Goal: Task Accomplishment & Management: Use online tool/utility

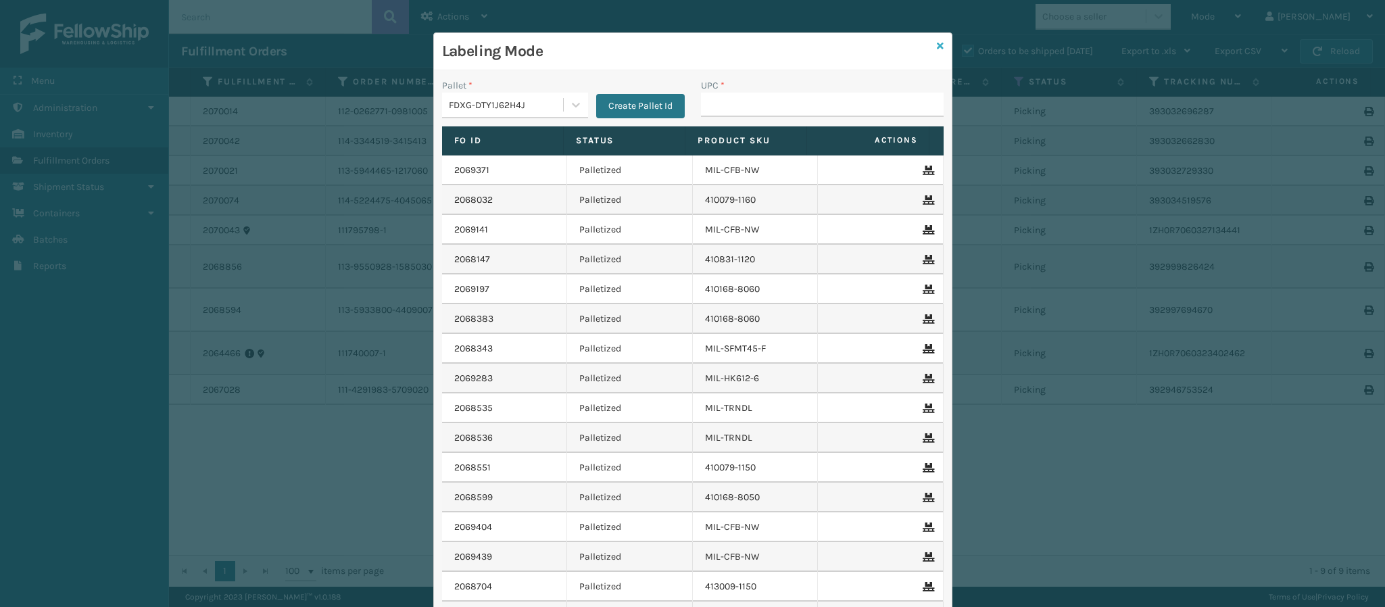
click at [937, 47] on icon at bounding box center [940, 45] width 7 height 9
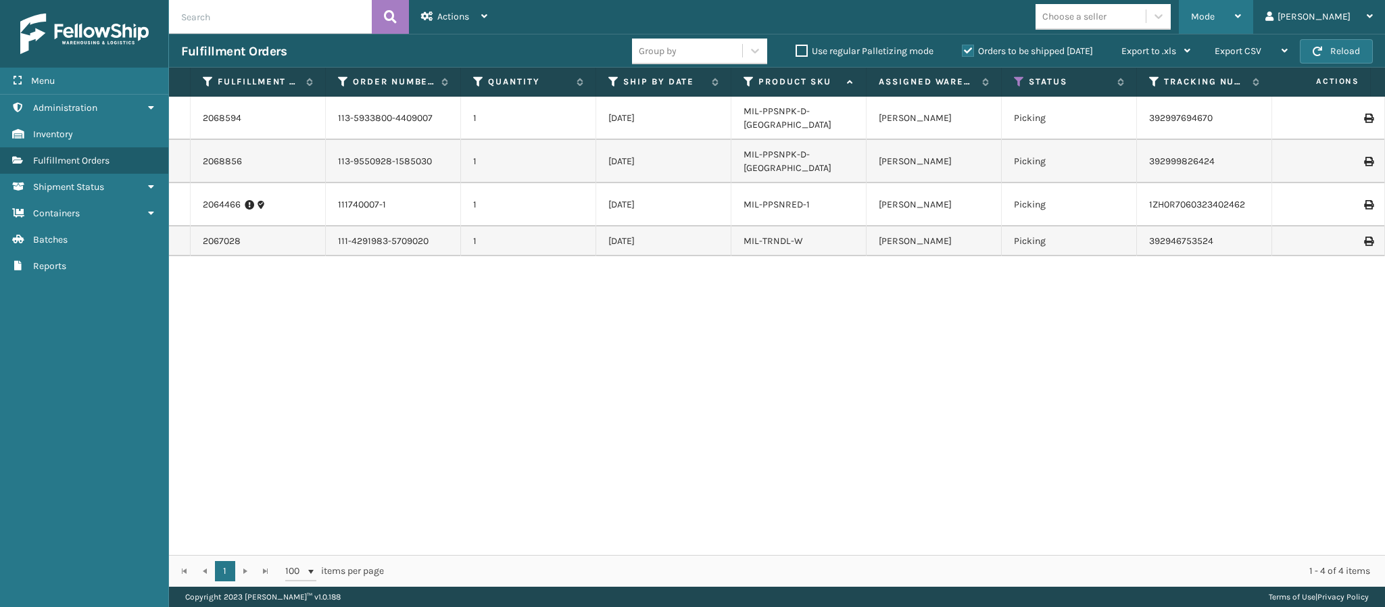
click at [1241, 16] on div "Mode" at bounding box center [1216, 17] width 50 height 34
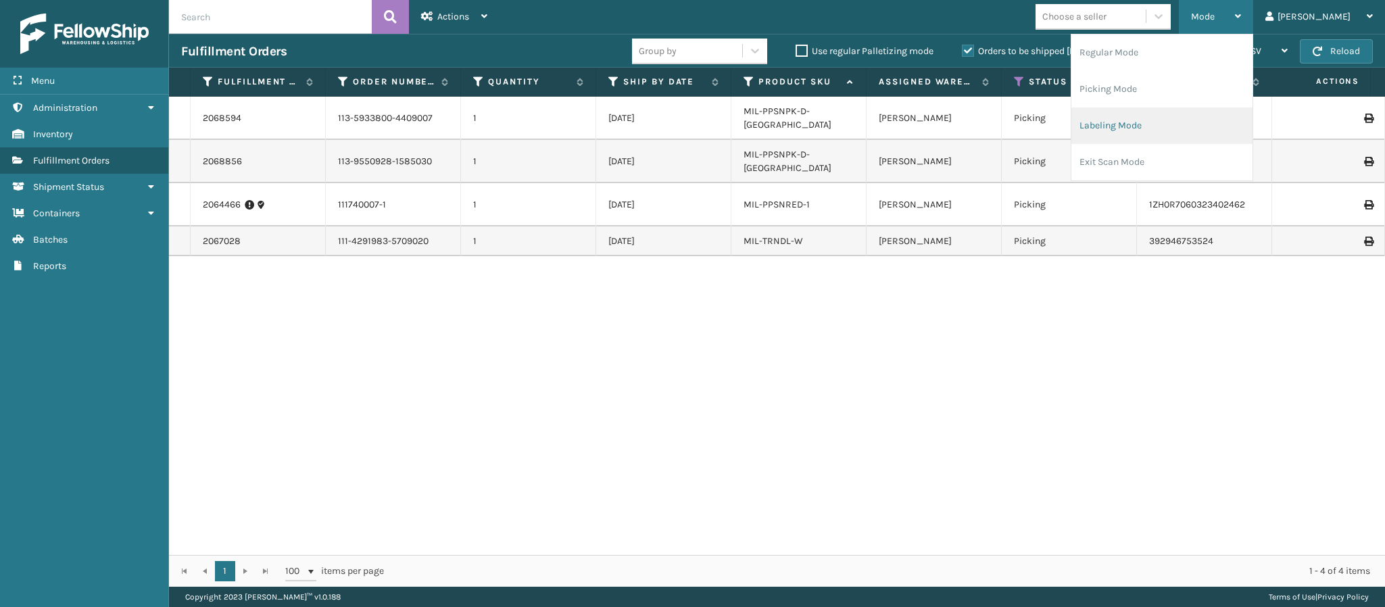
click at [1176, 122] on li "Labeling Mode" at bounding box center [1161, 125] width 181 height 36
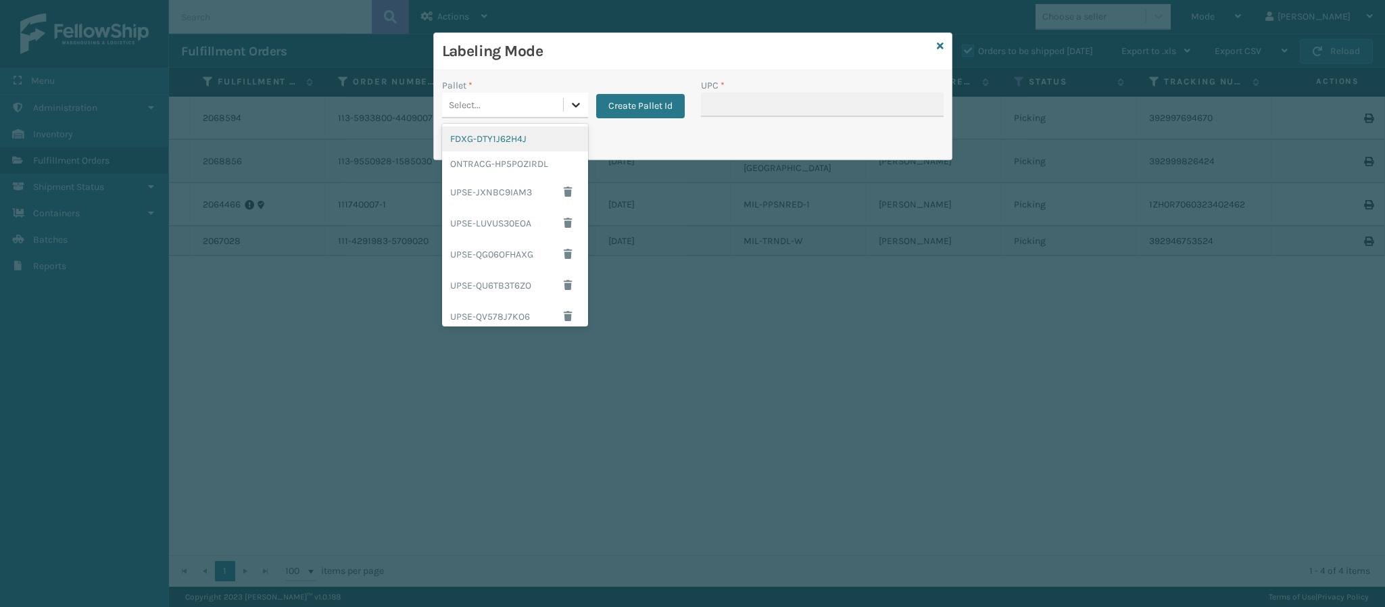
click at [576, 105] on icon at bounding box center [576, 105] width 14 height 14
click at [507, 132] on div "FDXG-DTY1J62H4J" at bounding box center [515, 138] width 146 height 25
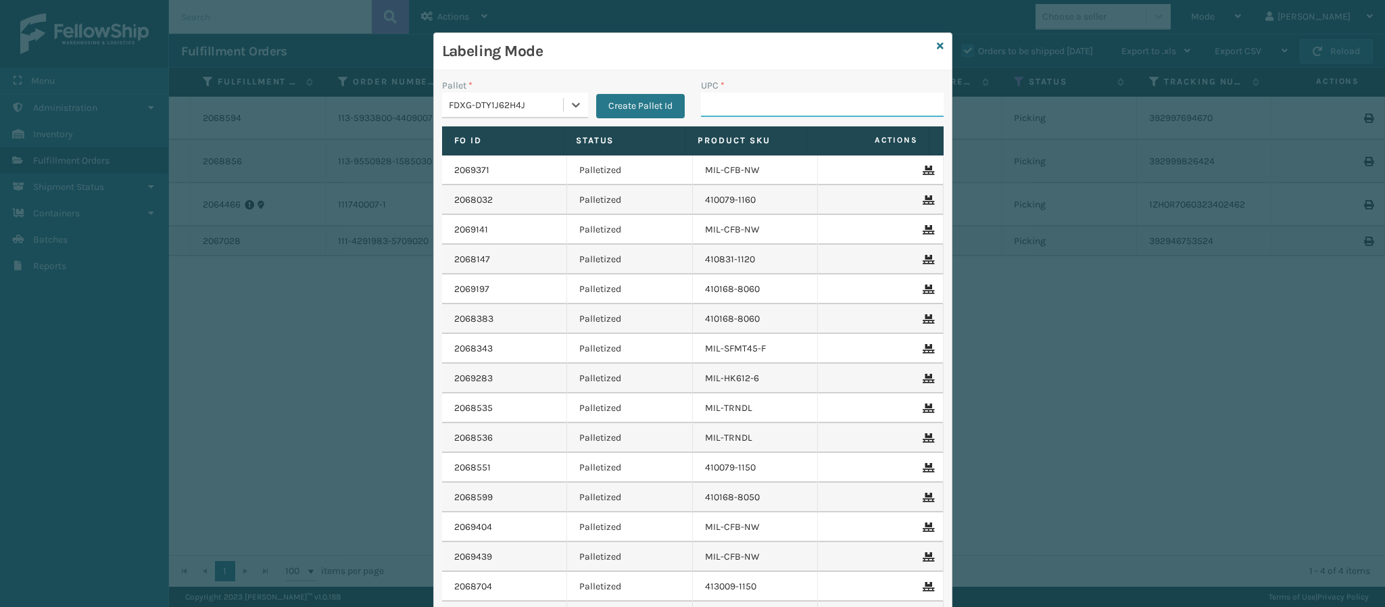
click at [748, 101] on input "UPC *" at bounding box center [822, 105] width 243 height 24
type input "84998603390"
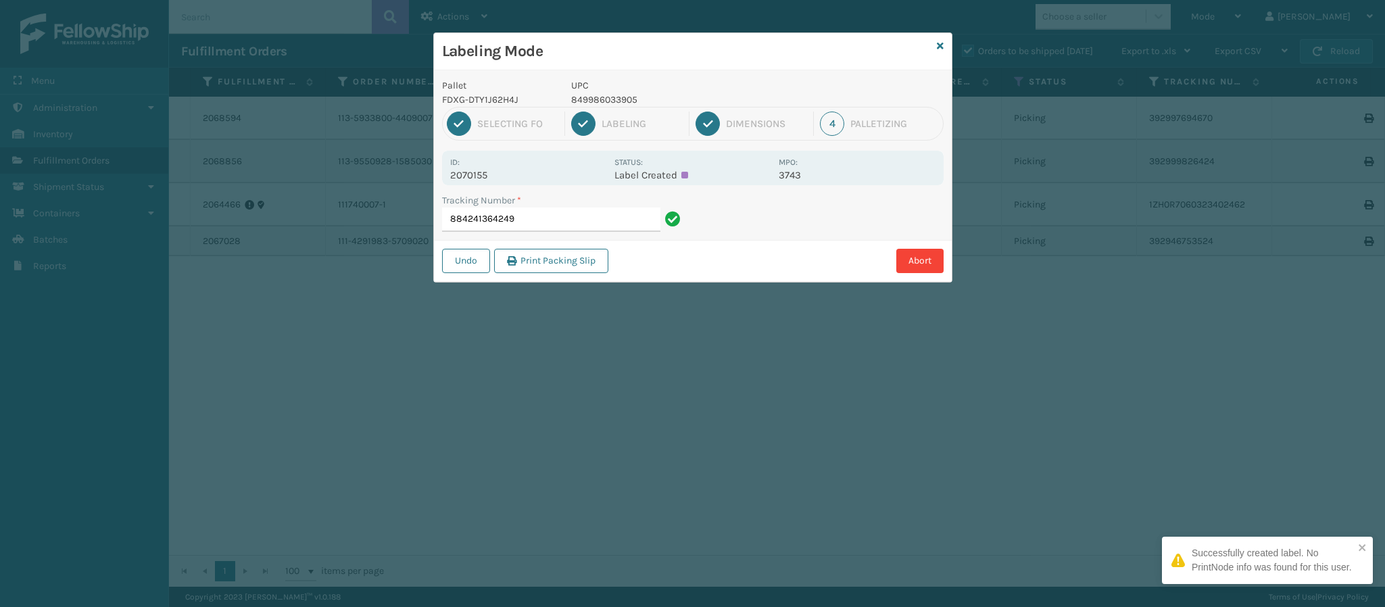
click at [480, 175] on p "2070155" at bounding box center [528, 175] width 156 height 12
copy p "2070155"
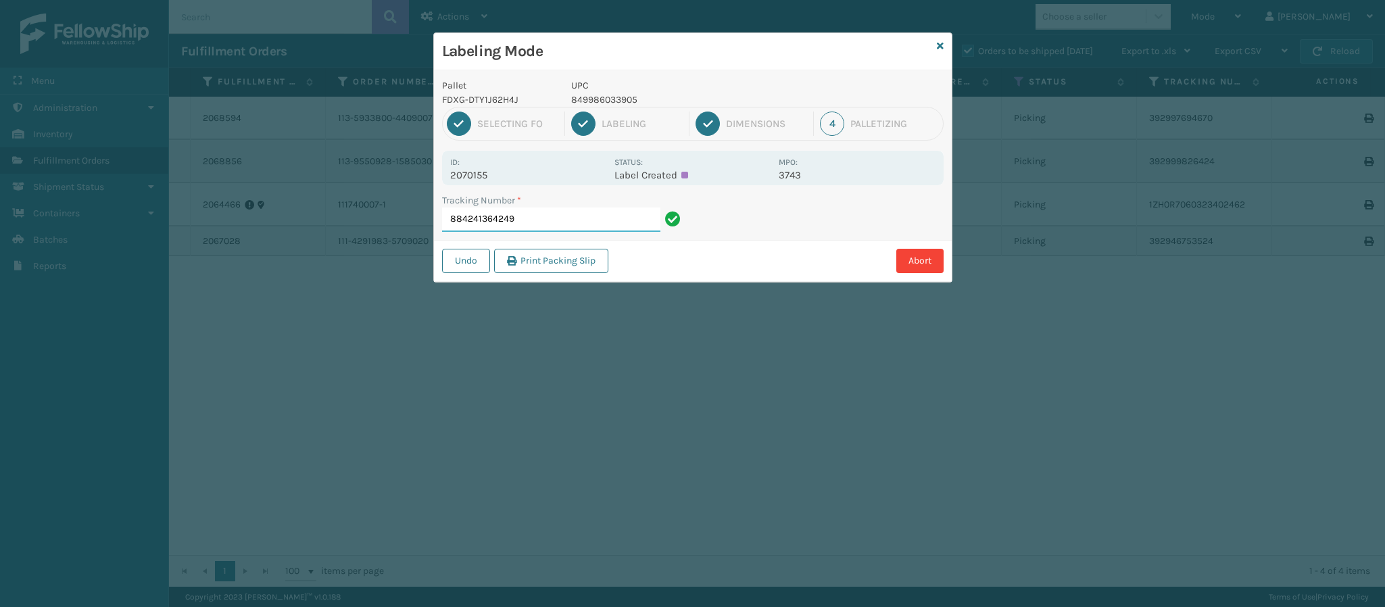
click at [541, 224] on input "884241364249" at bounding box center [551, 219] width 218 height 24
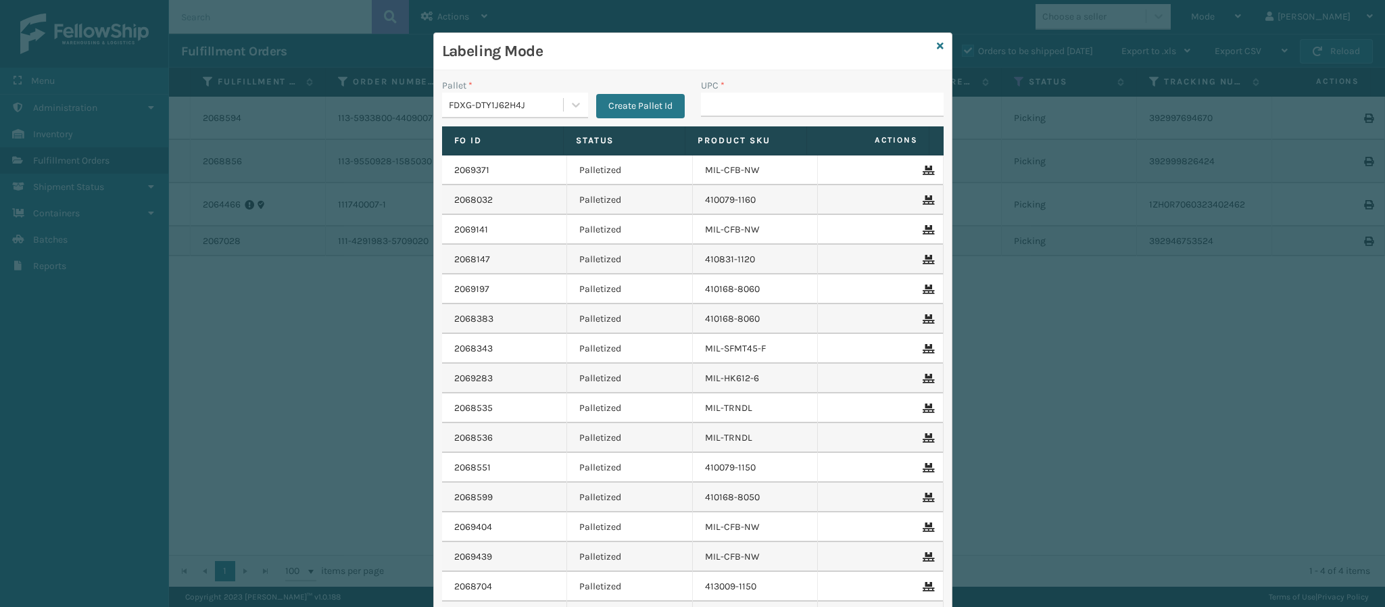
click at [924, 43] on div "Labeling Mode" at bounding box center [693, 51] width 518 height 37
click at [937, 47] on icon at bounding box center [940, 45] width 7 height 9
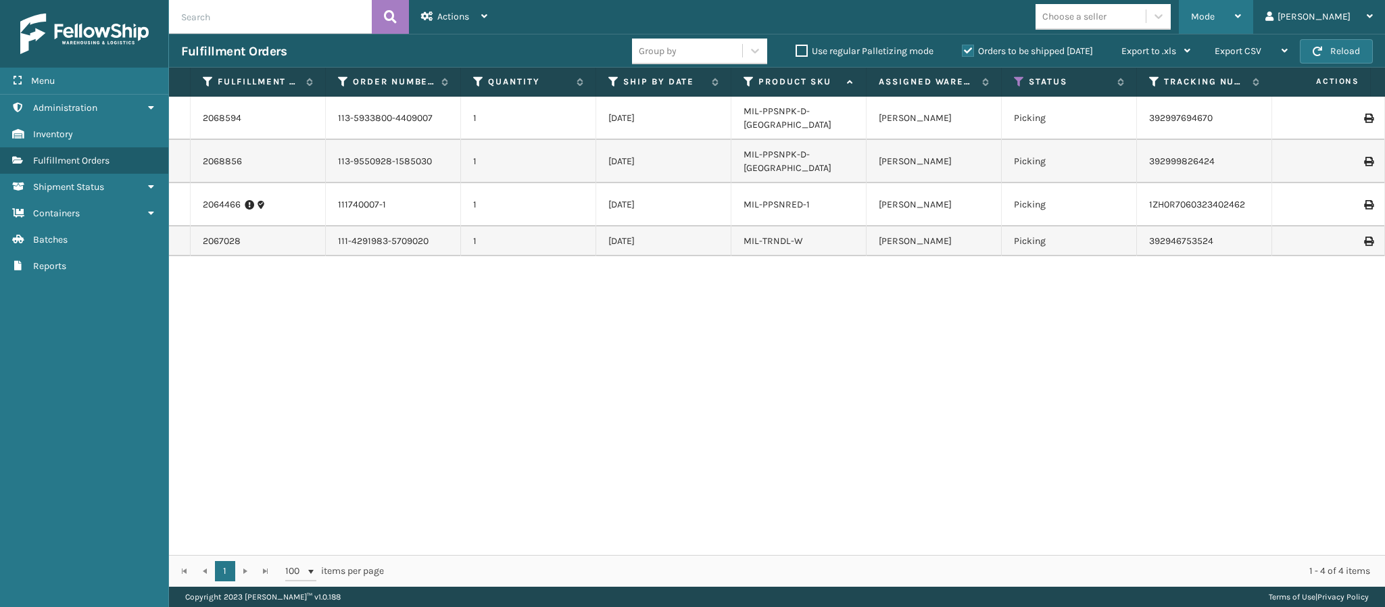
click at [1241, 18] on icon at bounding box center [1238, 15] width 6 height 9
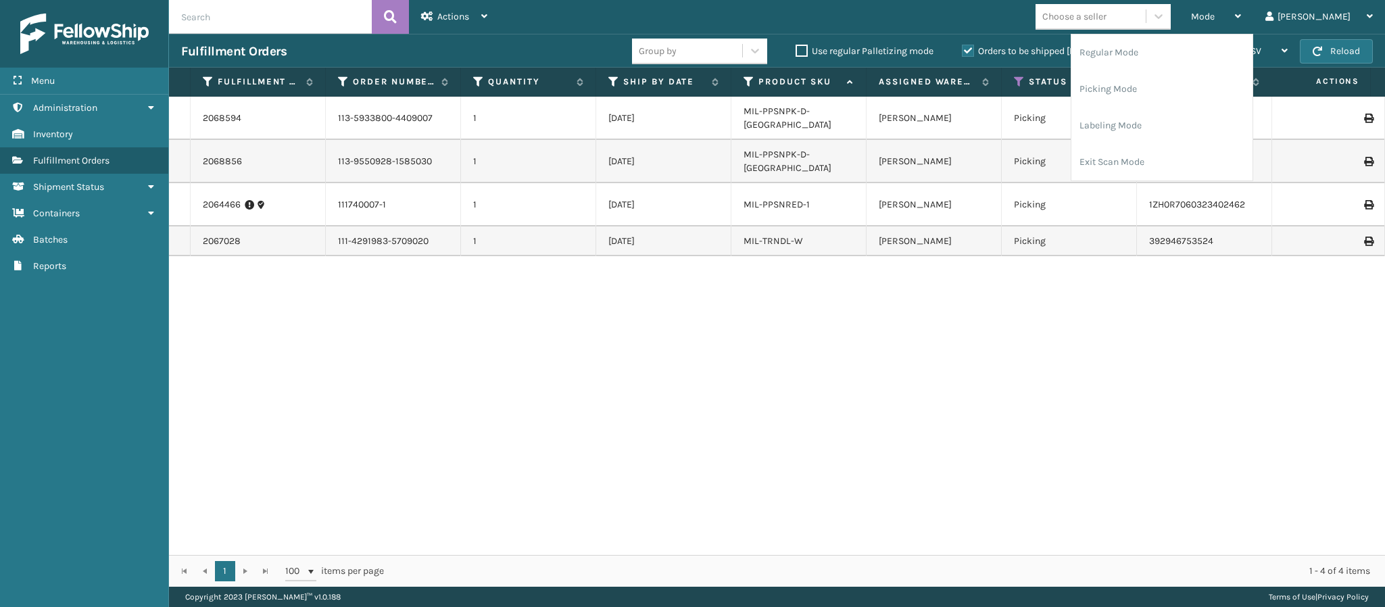
click at [1204, 298] on div "2068594 113-5933800-4409007 1 [DATE] MIL-PPSNPK-D-TN [PERSON_NAME] Picking 3929…" at bounding box center [777, 326] width 1216 height 458
